Goal: Navigation & Orientation: Find specific page/section

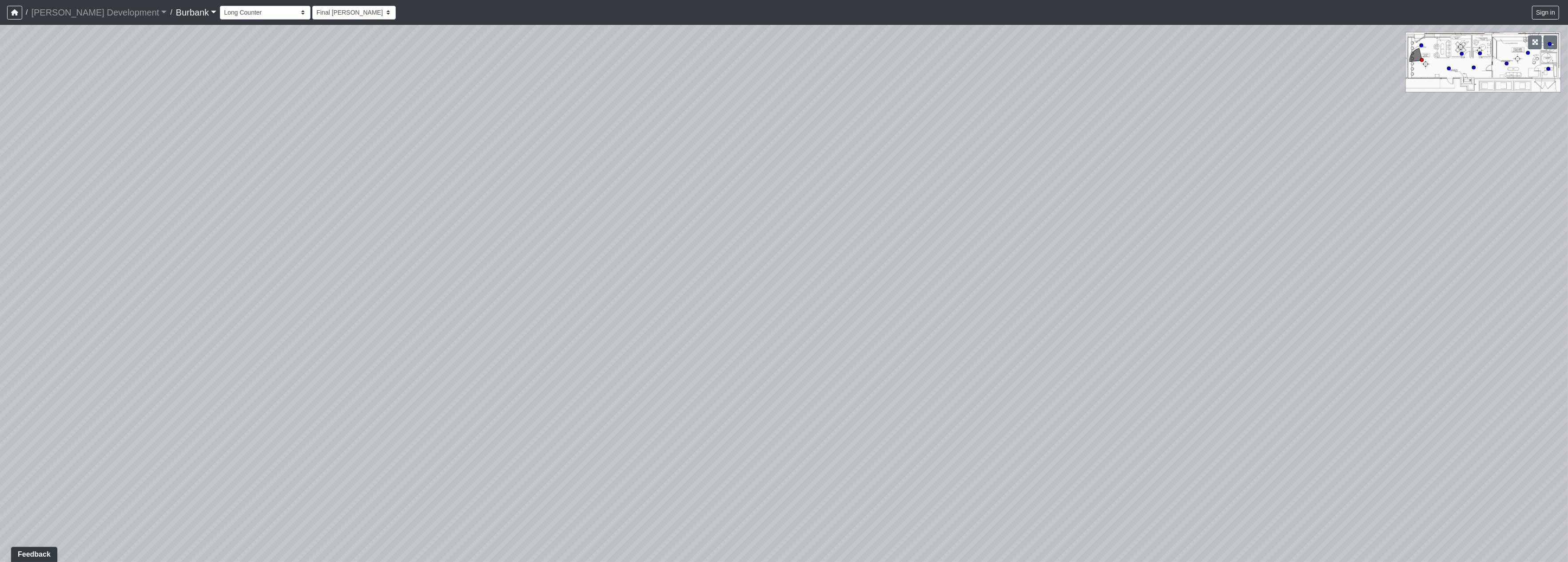
drag, startPoint x: 1004, startPoint y: 276, endPoint x: 650, endPoint y: 267, distance: 354.1
click at [519, 280] on div "Loading... Pivot Door Loading... Entry" at bounding box center [784, 293] width 1568 height 537
drag, startPoint x: 1004, startPoint y: 280, endPoint x: 878, endPoint y: 401, distance: 174.7
click at [883, 404] on div "Loading... Pivot Door Loading... Entry" at bounding box center [784, 293] width 1568 height 537
click at [223, 17] on select "Couch Counter Entry Pool Table Seating Cardio Entry Weights Archway Flatscreen …" at bounding box center [265, 12] width 91 height 14
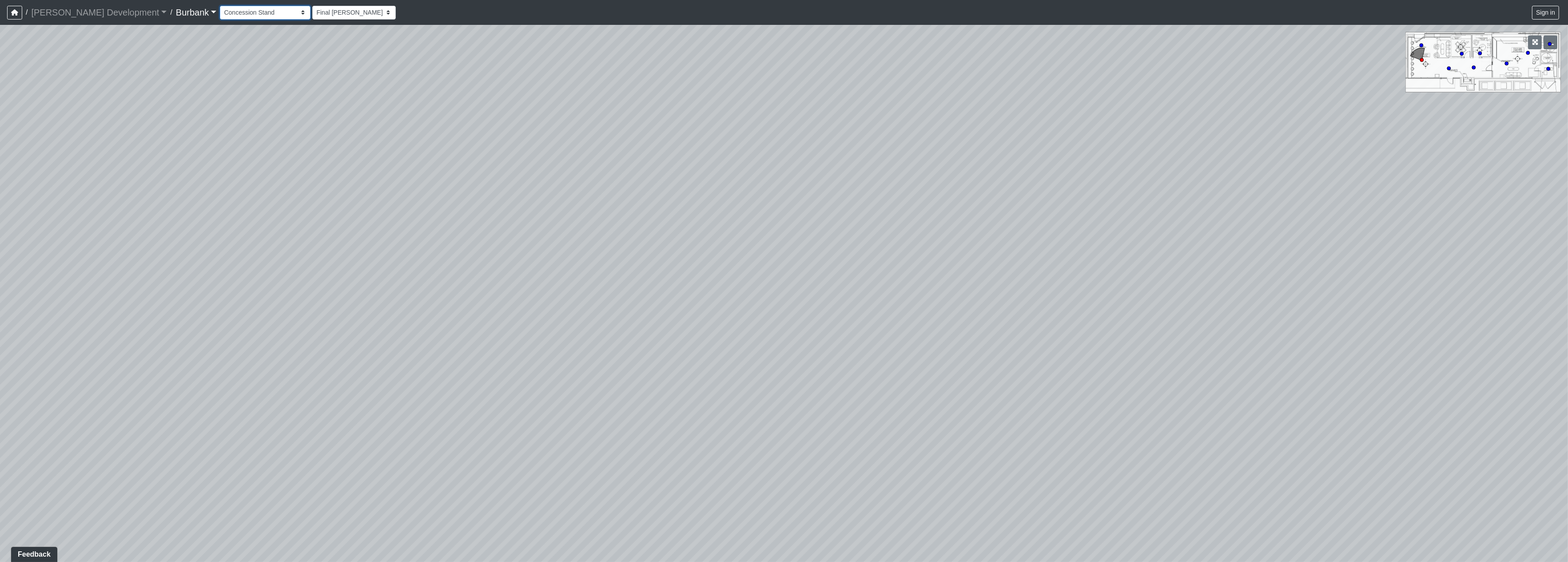
click at [220, 5] on select "Couch Counter Entry Pool Table Seating Cardio Entry Weights Archway Flatscreen …" at bounding box center [265, 12] width 91 height 14
select select "jjBx2V1pyTQPChTzRTWPfR"
drag, startPoint x: 887, startPoint y: 347, endPoint x: 612, endPoint y: 199, distance: 312.3
click at [612, 199] on div "Loading... Pivot Door Loading... Entry Loading... Counters Loading... Entry Loa…" at bounding box center [784, 293] width 1568 height 537
drag, startPoint x: 910, startPoint y: 334, endPoint x: 895, endPoint y: 330, distance: 15.5
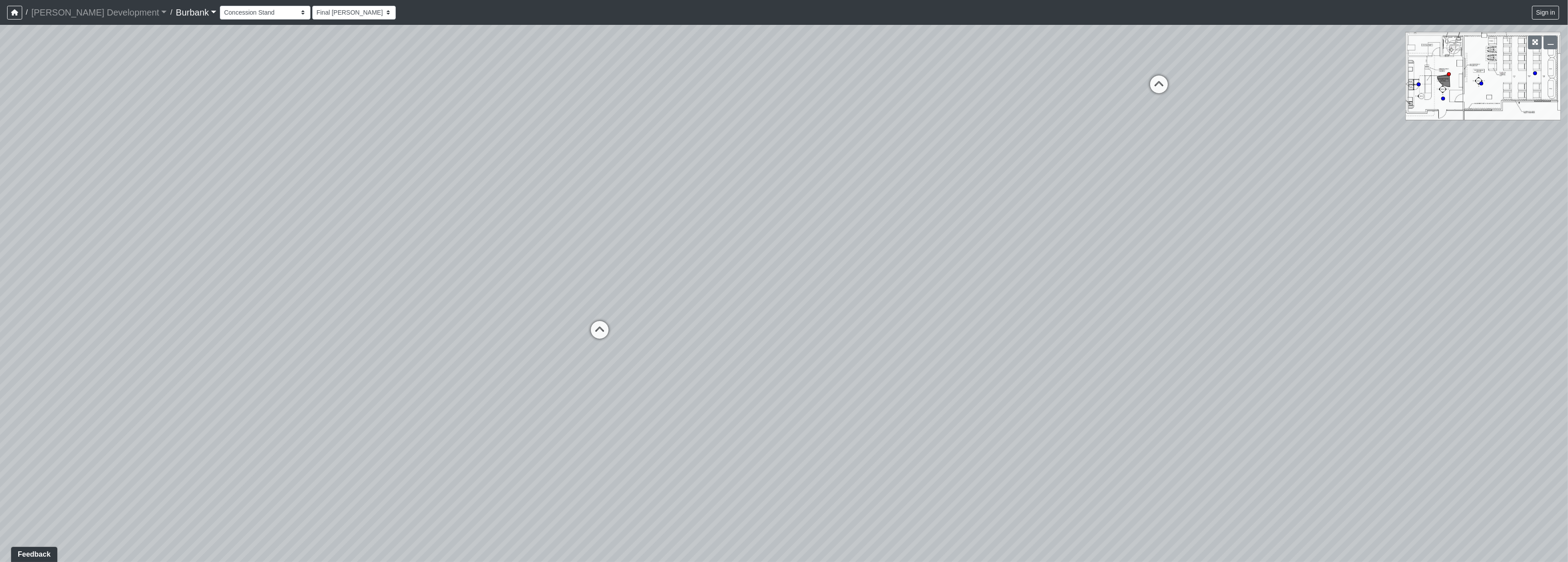
click at [895, 330] on div "Loading... Pivot Door Loading... Entry Loading... Counters Loading... Entry Loa…" at bounding box center [784, 293] width 1568 height 537
drag, startPoint x: 1079, startPoint y: 376, endPoint x: 1076, endPoint y: 361, distance: 15.3
click at [1079, 364] on div "Loading... Pivot Door Loading... Entry Loading... Counters Loading... Entry Loa…" at bounding box center [784, 293] width 1568 height 537
